Goal: Task Accomplishment & Management: Use online tool/utility

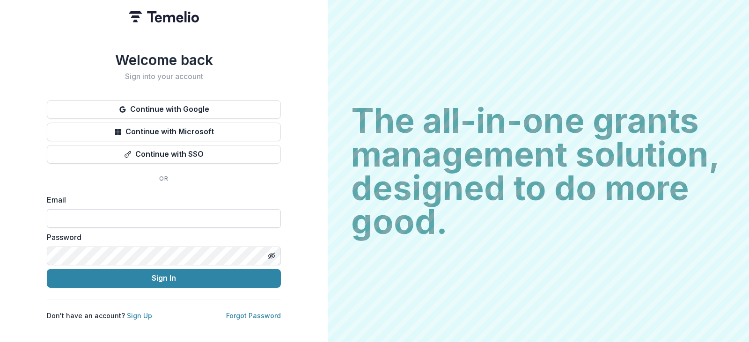
click at [130, 215] on input at bounding box center [164, 218] width 234 height 19
type input "**********"
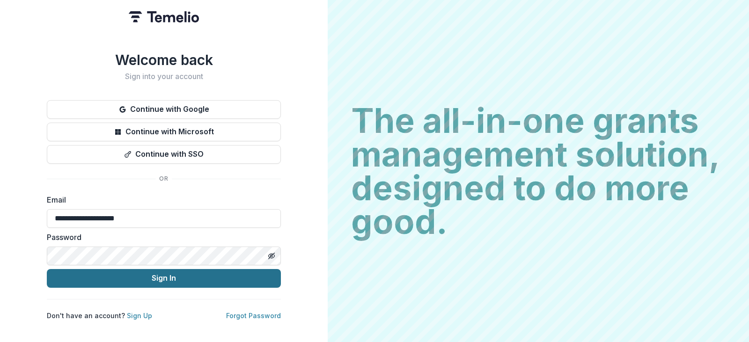
click at [131, 276] on button "Sign In" at bounding box center [164, 278] width 234 height 19
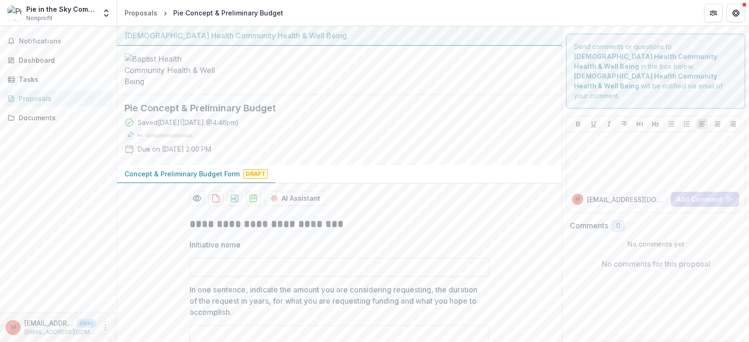
click at [248, 179] on span "Draft" at bounding box center [256, 174] width 24 height 9
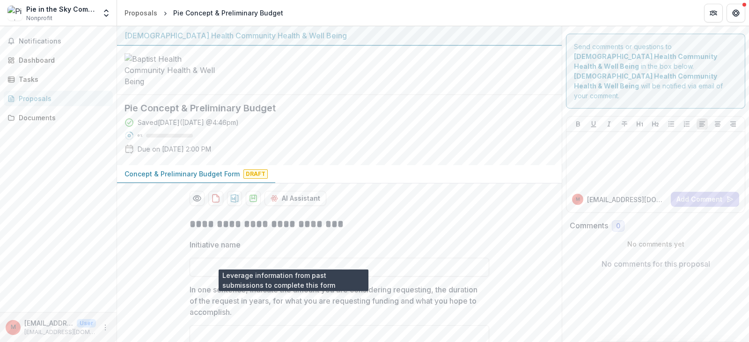
click at [465, 95] on div at bounding box center [339, 70] width 445 height 49
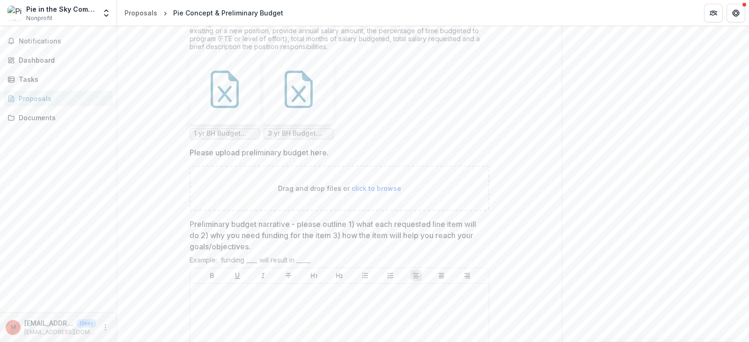
scroll to position [1499, 0]
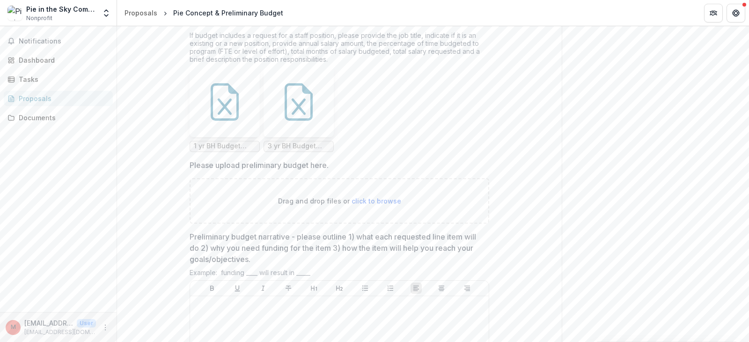
click at [228, 115] on icon at bounding box center [225, 106] width 14 height 16
